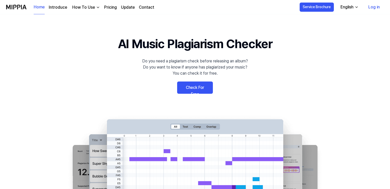
click at [110, 8] on link "Pricing" at bounding box center [110, 7] width 13 height 6
click at [188, 88] on link "Check For Free" at bounding box center [195, 88] width 36 height 12
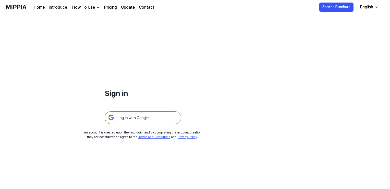
click at [141, 117] on img at bounding box center [143, 117] width 76 height 13
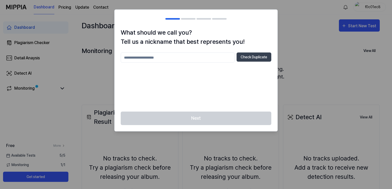
click at [196, 59] on input "text" at bounding box center [178, 58] width 114 height 10
click at [141, 58] on input "**********" at bounding box center [178, 58] width 114 height 10
type input "**********"
click at [244, 56] on button "Check Duplicate" at bounding box center [253, 57] width 35 height 9
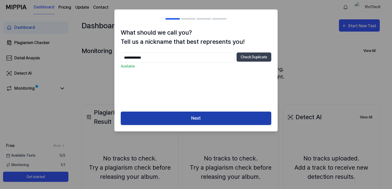
click at [201, 120] on button "Next" at bounding box center [196, 119] width 150 height 14
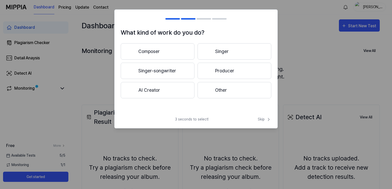
click at [165, 53] on button "Composer" at bounding box center [158, 51] width 74 height 16
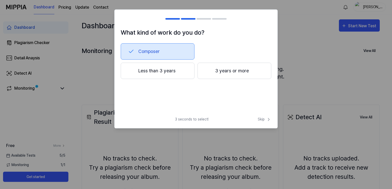
click at [223, 72] on button "3 years or more" at bounding box center [234, 71] width 74 height 16
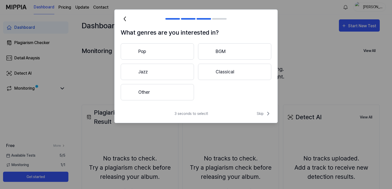
click at [176, 95] on button "Other" at bounding box center [157, 92] width 73 height 16
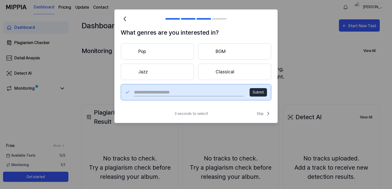
click at [184, 93] on input "text" at bounding box center [188, 92] width 109 height 8
click at [153, 93] on input "**********" at bounding box center [188, 92] width 109 height 8
type input "**********"
click at [257, 93] on button "Submit" at bounding box center [257, 92] width 17 height 8
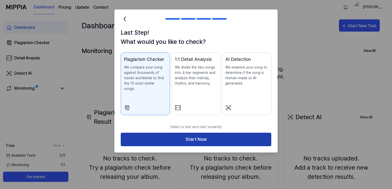
click at [206, 136] on button "Start Now" at bounding box center [196, 140] width 150 height 14
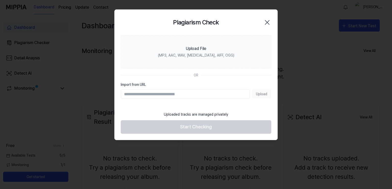
click at [192, 93] on input "Import from URL" at bounding box center [185, 93] width 129 height 9
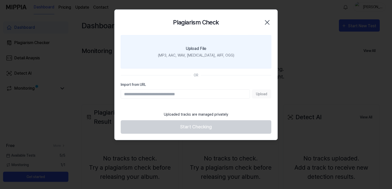
click at [198, 54] on div "(MP3, AAC, WAV, [MEDICAL_DATA], AIFF, OGG)" at bounding box center [196, 55] width 76 height 5
click at [0, 0] on input "Upload File (MP3, AAC, WAV, [MEDICAL_DATA], AIFF, OGG)" at bounding box center [0, 0] width 0 height 0
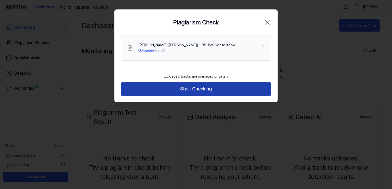
click at [213, 93] on button "Start Checking" at bounding box center [196, 89] width 150 height 14
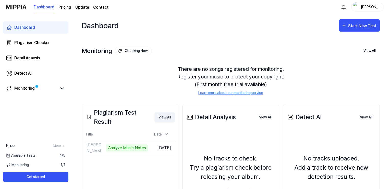
click at [165, 116] on button "View All" at bounding box center [164, 117] width 21 height 10
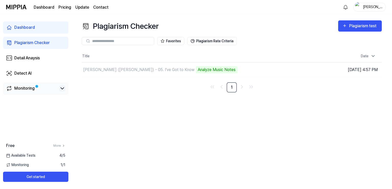
click at [60, 89] on icon at bounding box center [62, 88] width 6 height 6
click at [40, 90] on link "Monitoring" at bounding box center [31, 88] width 51 height 6
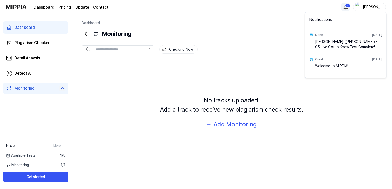
click at [346, 7] on html "Dashboard Pricing Update Contact 1 JeremiahJaded Dashboard Plagiarism Checker D…" at bounding box center [196, 94] width 392 height 189
click at [335, 44] on div "[PERSON_NAME] ([PERSON_NAME]) - 05. I've Got to Know Test Complete!" at bounding box center [348, 44] width 67 height 10
click at [338, 44] on div "[PERSON_NAME] ([PERSON_NAME]) - 05. I've Got to Know Test Complete!" at bounding box center [348, 44] width 67 height 10
click at [331, 45] on div "[PERSON_NAME] ([PERSON_NAME]) - 05. I've Got to Know Test Complete!" at bounding box center [348, 44] width 67 height 10
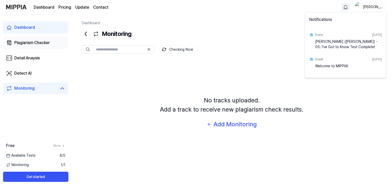
click at [36, 44] on html "Dashboard Pricing Update Contact JeremiahJaded Dashboard Plagiarism Checker Det…" at bounding box center [196, 94] width 392 height 189
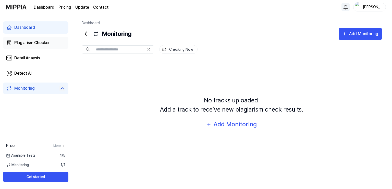
click at [36, 44] on div "Plagiarism Checker" at bounding box center [31, 43] width 35 height 6
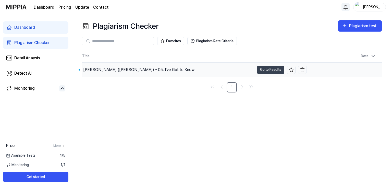
click at [127, 69] on div "[PERSON_NAME] ([PERSON_NAME]) - 05. I've Got to Know" at bounding box center [138, 70] width 111 height 6
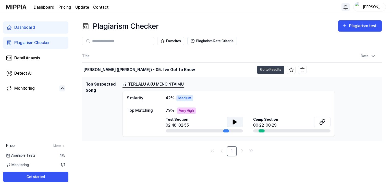
click at [237, 121] on icon at bounding box center [234, 122] width 6 height 6
click at [229, 123] on button at bounding box center [234, 122] width 16 height 10
click at [146, 84] on link "TERLALU AKU MENCINTAIMU" at bounding box center [153, 84] width 62 height 6
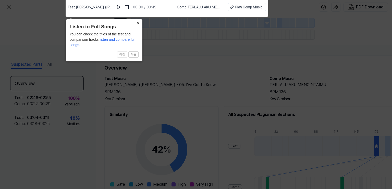
click at [137, 23] on button "×" at bounding box center [138, 22] width 8 height 7
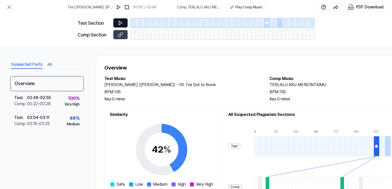
click at [119, 22] on icon at bounding box center [120, 22] width 5 height 5
click at [122, 23] on icon at bounding box center [120, 22] width 5 height 5
click at [119, 7] on img at bounding box center [118, 7] width 5 height 5
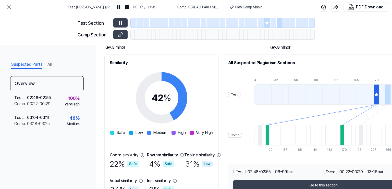
scroll to position [84, 0]
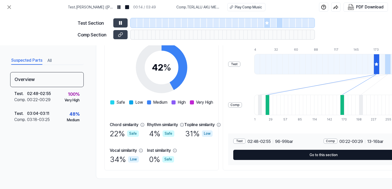
click at [331, 152] on button "Go to this section" at bounding box center [323, 155] width 180 height 10
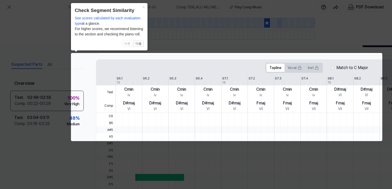
scroll to position [0, 22]
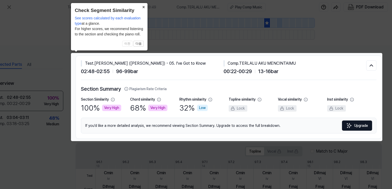
click at [143, 7] on button "×" at bounding box center [143, 6] width 8 height 7
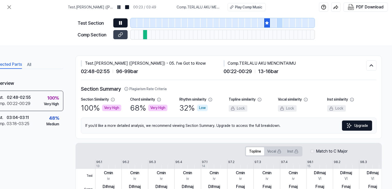
click at [119, 23] on icon at bounding box center [119, 22] width 1 height 3
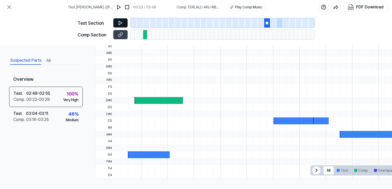
scroll to position [162, 0]
click at [144, 36] on div at bounding box center [145, 34] width 4 height 9
click at [117, 35] on button at bounding box center [120, 34] width 14 height 9
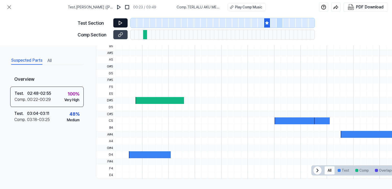
click at [120, 23] on icon at bounding box center [120, 22] width 5 height 5
click at [120, 24] on icon at bounding box center [120, 22] width 5 height 5
click at [145, 35] on div at bounding box center [145, 34] width 4 height 9
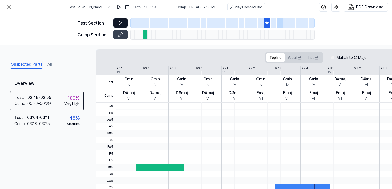
scroll to position [88, 0]
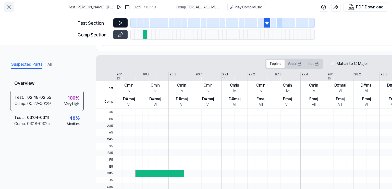
click at [13, 8] on button at bounding box center [9, 7] width 10 height 10
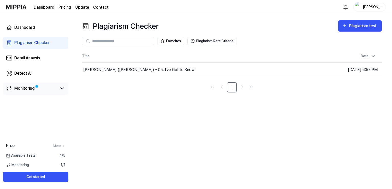
click at [31, 88] on div "Monitoring" at bounding box center [24, 88] width 20 height 6
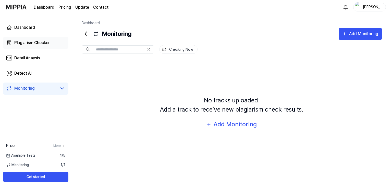
click at [35, 44] on div "Plagiarism Checker" at bounding box center [31, 43] width 35 height 6
